Goal: Information Seeking & Learning: Learn about a topic

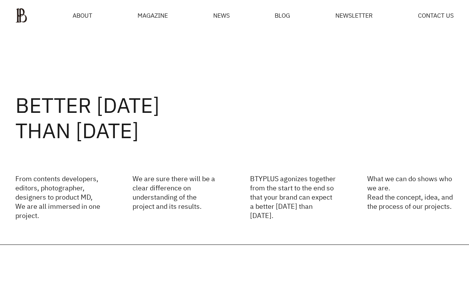
click at [219, 13] on span "NEWS" at bounding box center [221, 15] width 17 height 6
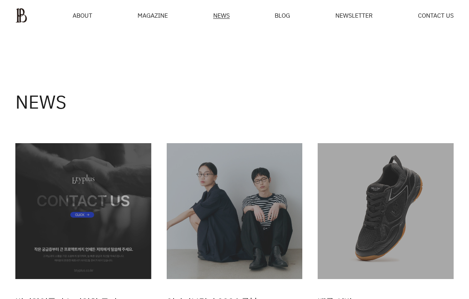
click at [143, 14] on div "MAGAZINE" at bounding box center [152, 15] width 30 height 6
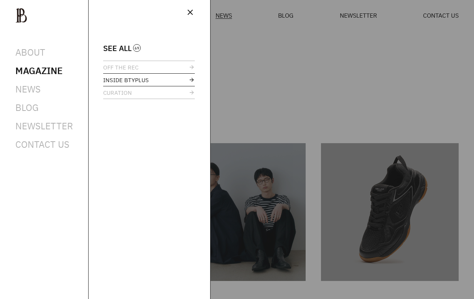
click at [126, 80] on span "INSIDE BTYPLUS" at bounding box center [126, 80] width 46 height 6
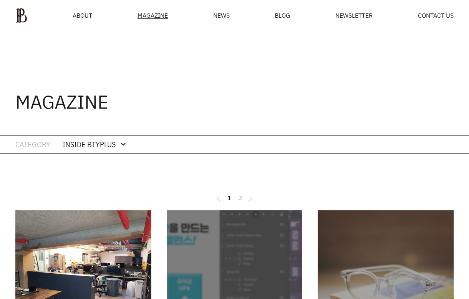
click at [49, 237] on img at bounding box center [83, 278] width 136 height 136
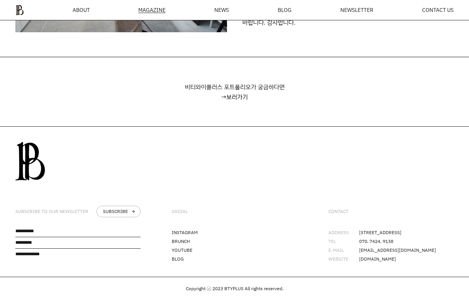
scroll to position [803, 0]
